Goal: Find specific page/section: Find specific page/section

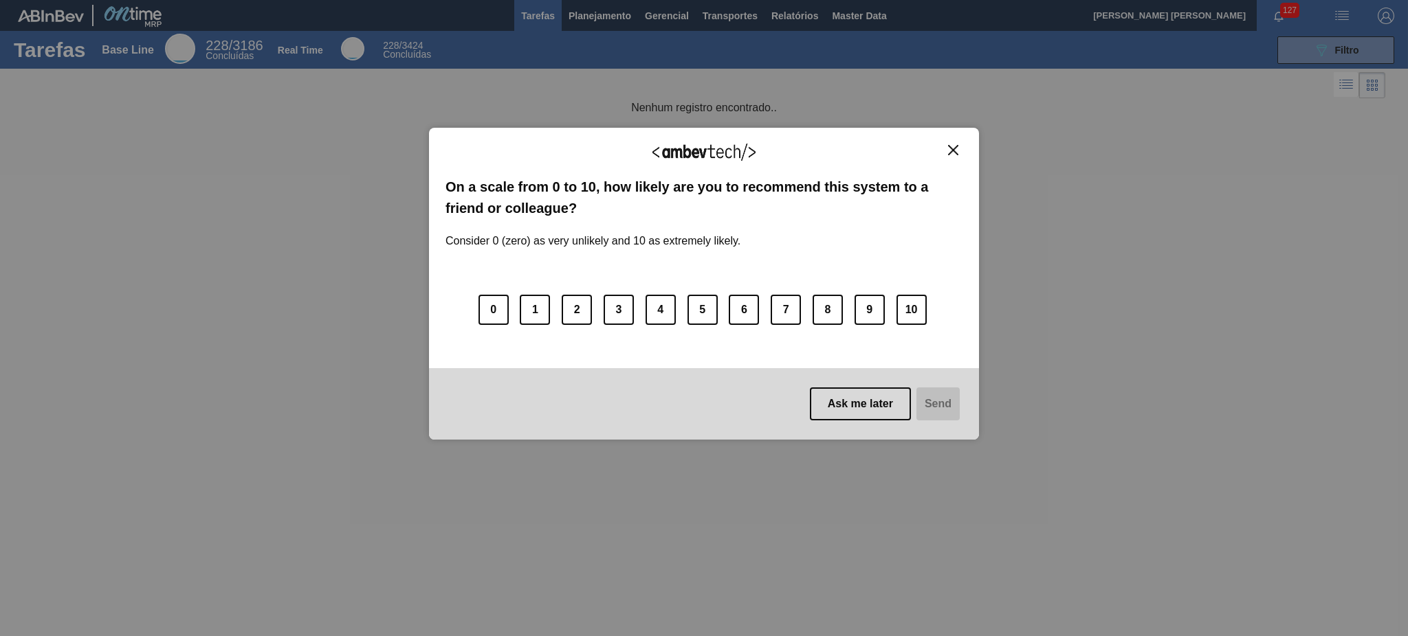
click at [953, 158] on div "We appreciate your feedback!" at bounding box center [703, 160] width 517 height 32
click at [957, 154] on img "Close" at bounding box center [953, 150] width 10 height 10
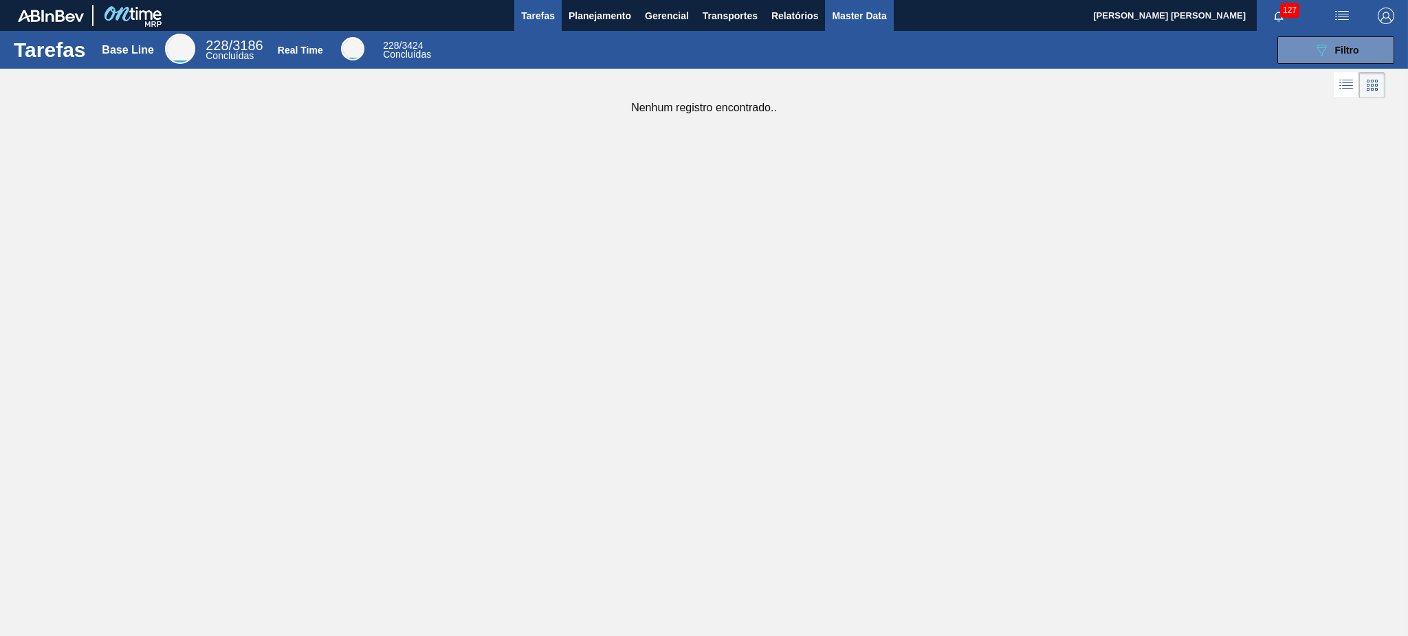
click at [844, 20] on span "Master Data" at bounding box center [859, 16] width 54 height 16
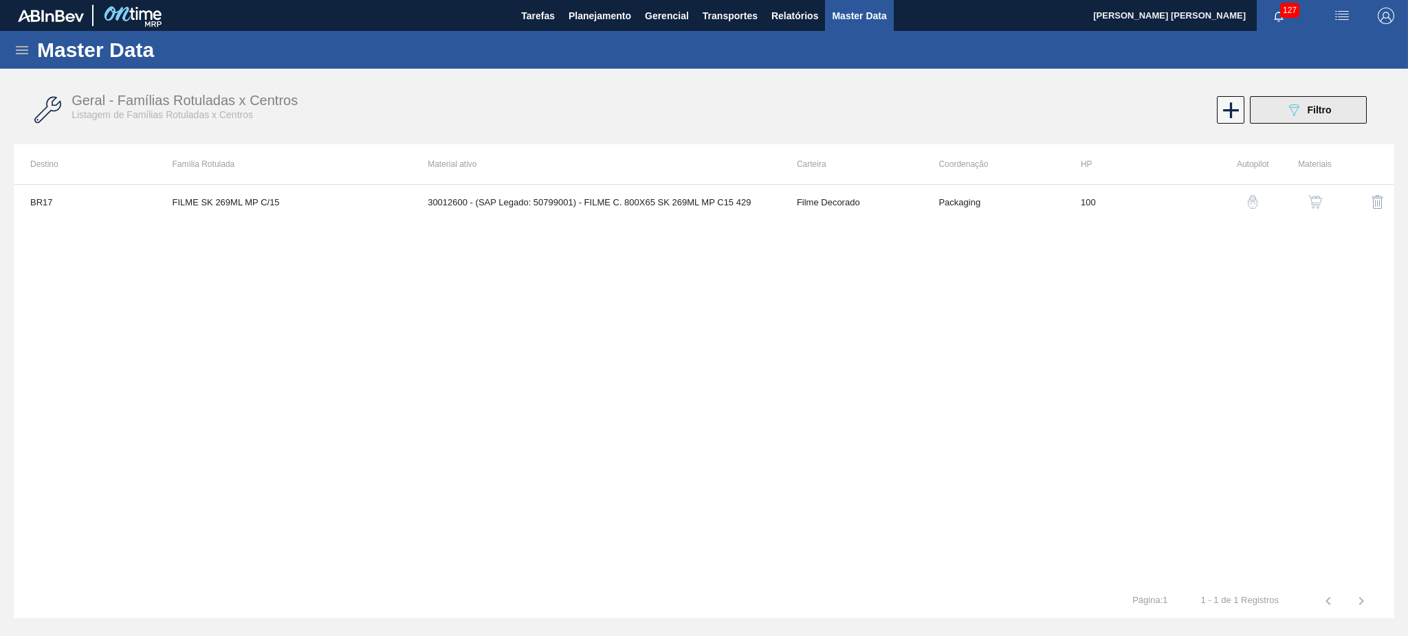
click at [1332, 100] on button "089F7B8B-B2A5-4AFE-B5C0-19BA573D28AC Filtro" at bounding box center [1307, 109] width 117 height 27
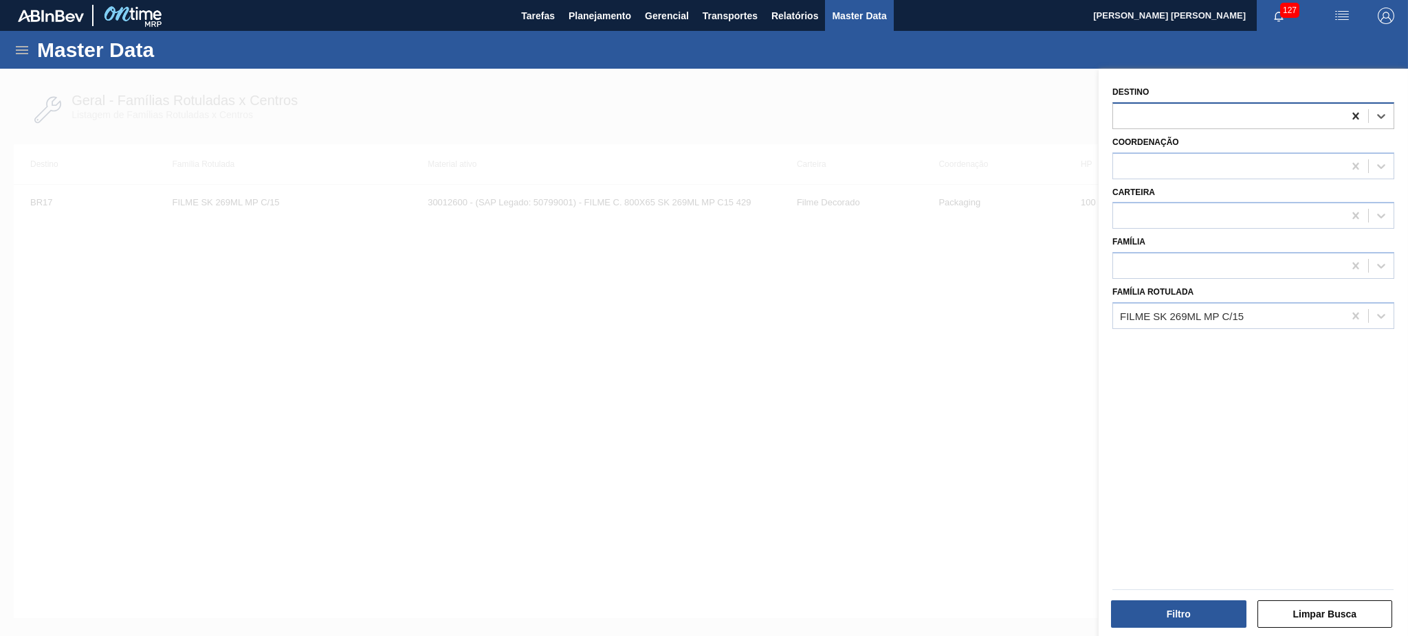
click at [1356, 118] on icon at bounding box center [1355, 116] width 6 height 7
click at [1350, 309] on icon at bounding box center [1355, 316] width 14 height 14
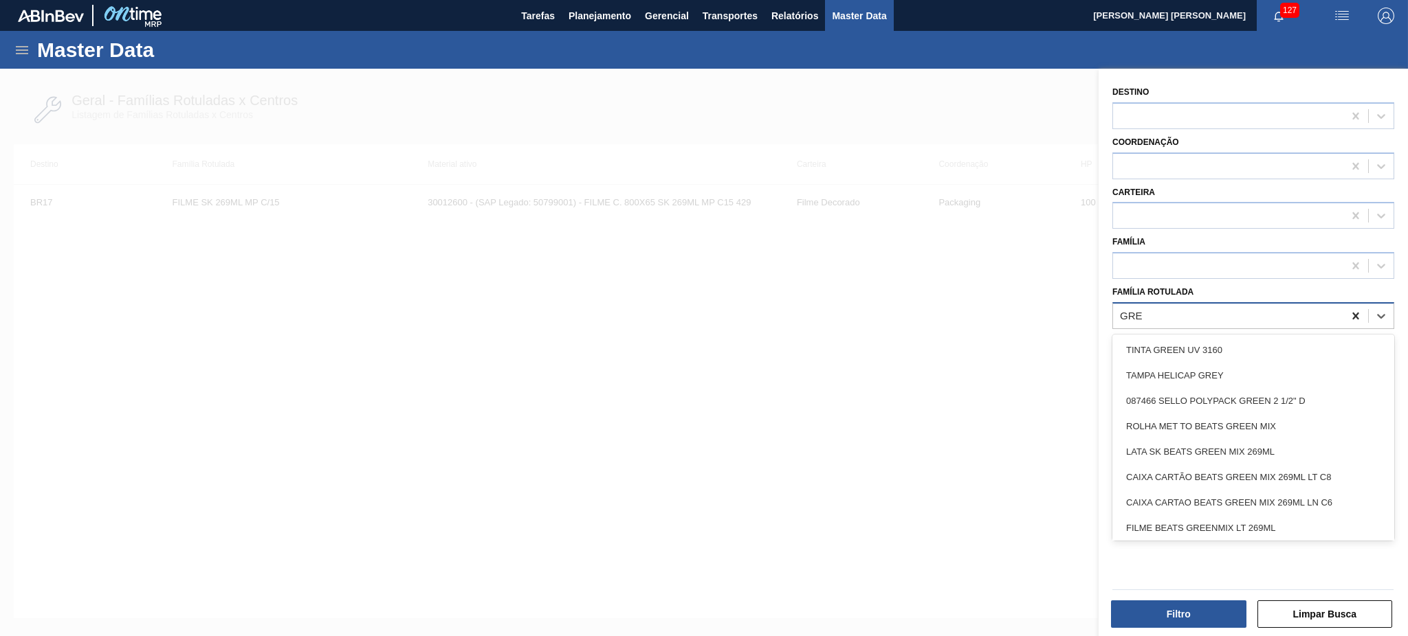
type Rotulada "GREE"
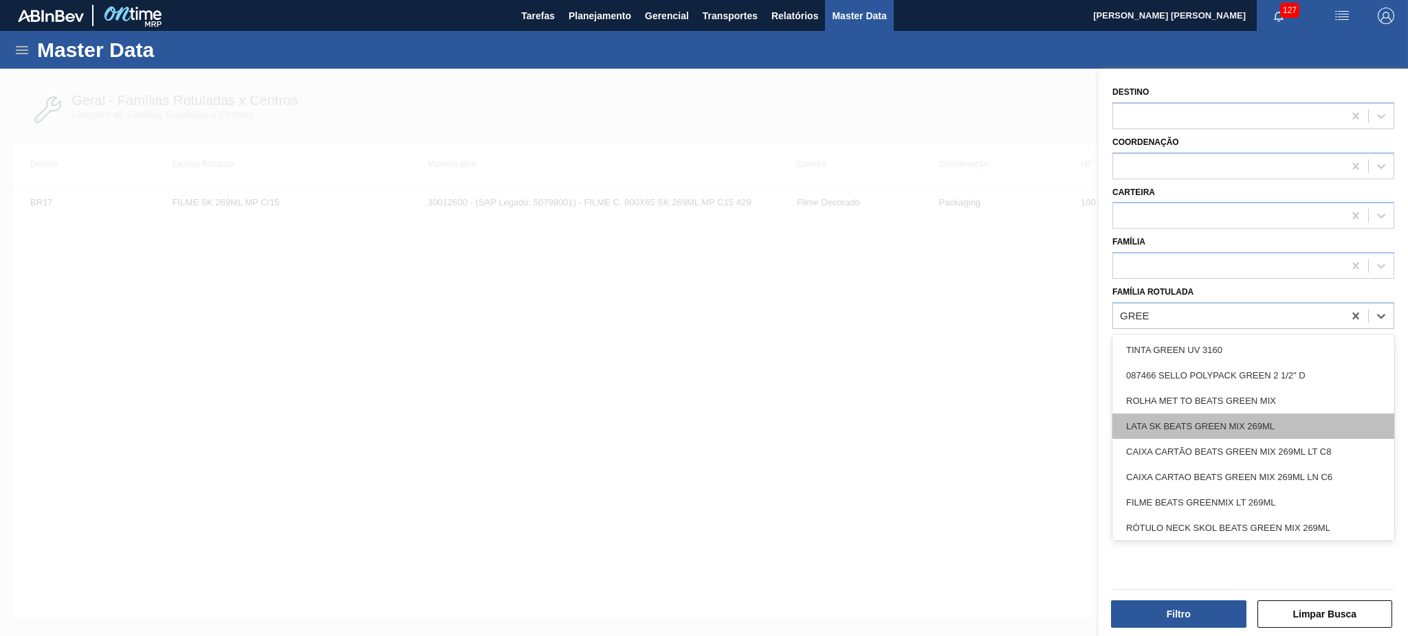
click at [1250, 428] on div "LATA SK BEATS GREEN MIX 269ML" at bounding box center [1253, 426] width 282 height 25
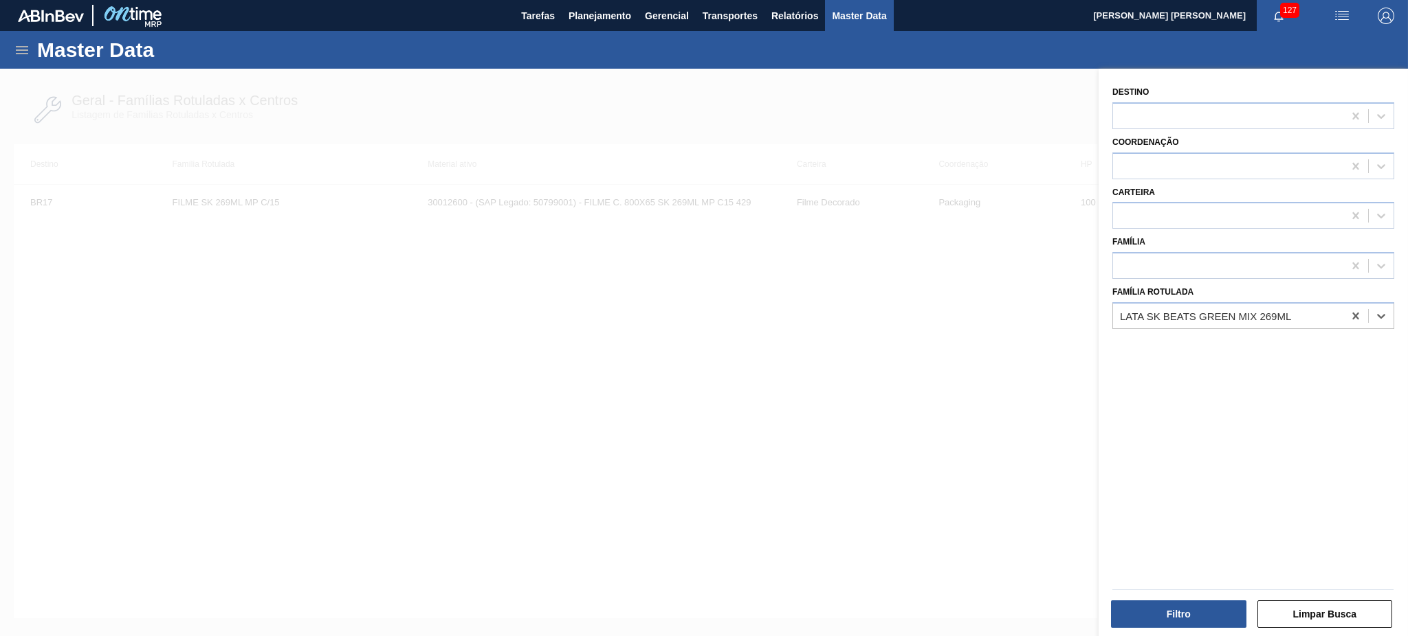
click at [456, 372] on div at bounding box center [704, 387] width 1408 height 636
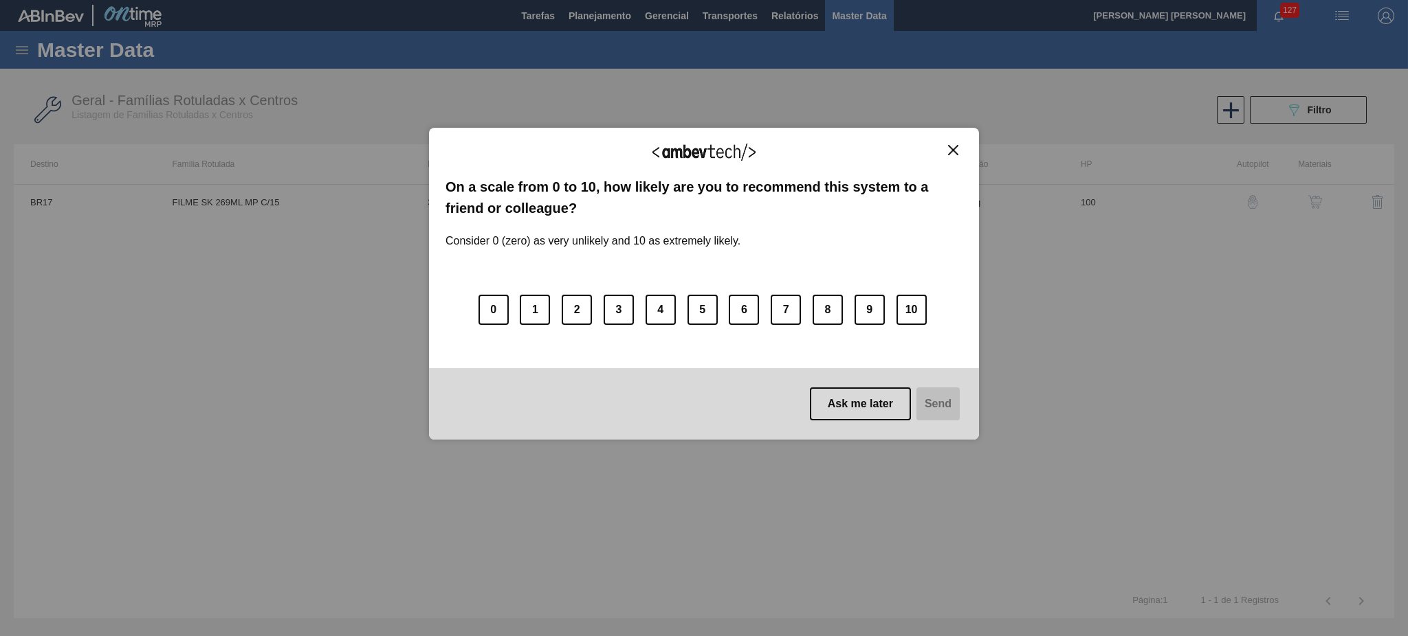
click at [957, 150] on img "Close" at bounding box center [953, 150] width 10 height 10
